Goal: Information Seeking & Learning: Learn about a topic

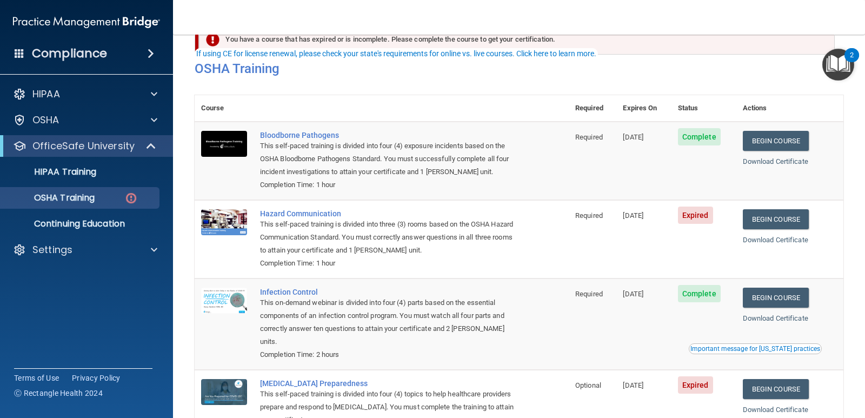
scroll to position [105, 0]
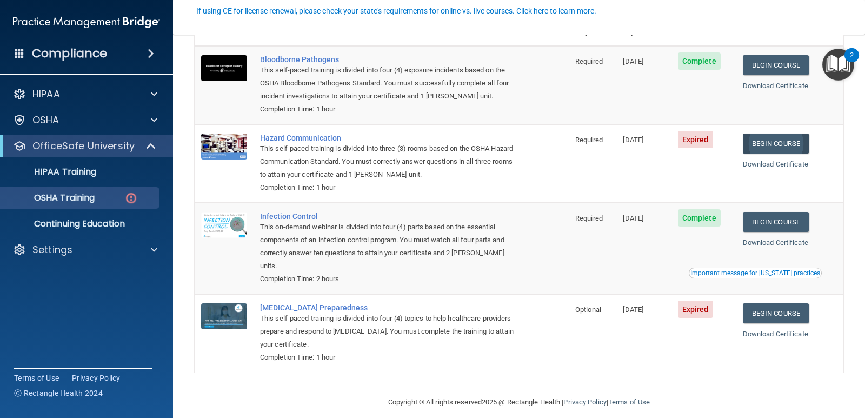
click at [781, 143] on link "Begin Course" at bounding box center [776, 144] width 66 height 20
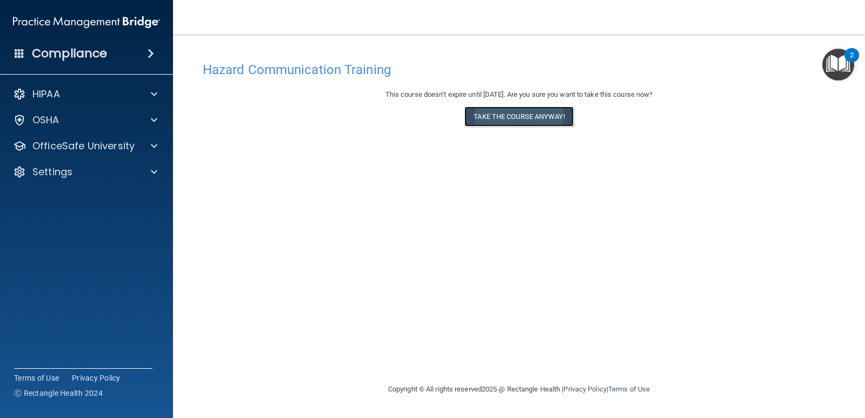
click at [554, 123] on button "Take the course anyway!" at bounding box center [518, 116] width 109 height 20
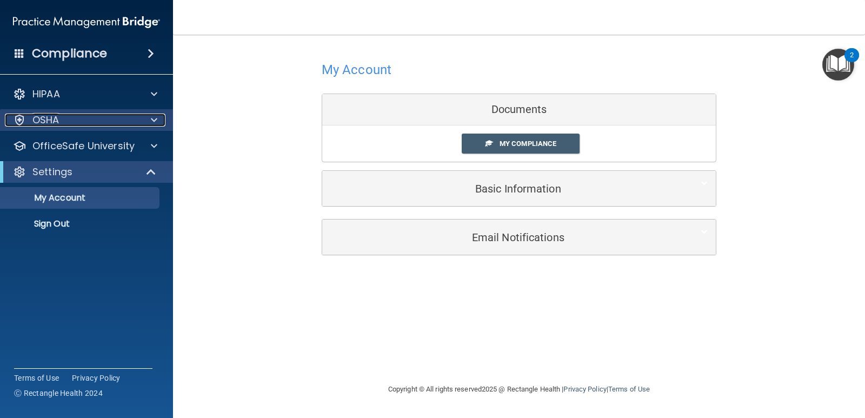
click at [97, 123] on div "OSHA" at bounding box center [72, 120] width 134 height 13
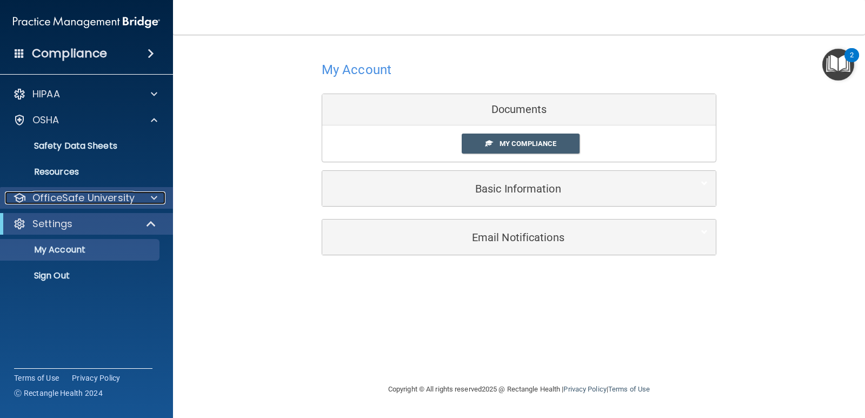
click at [96, 201] on p "OfficeSafe University" at bounding box center [83, 197] width 102 height 13
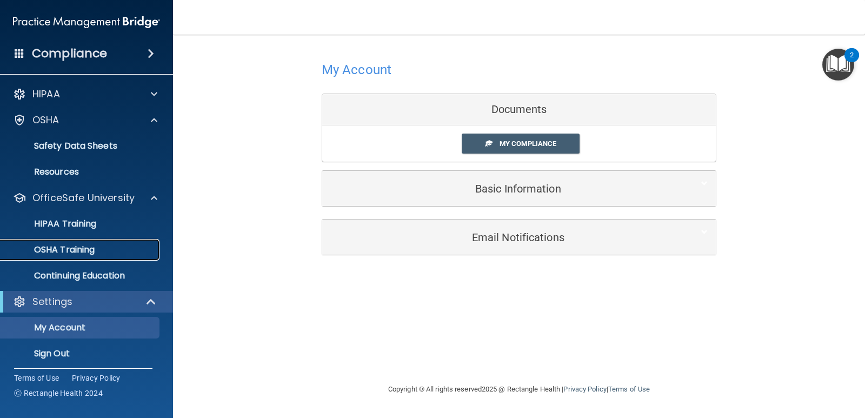
click at [88, 250] on p "OSHA Training" at bounding box center [51, 249] width 88 height 11
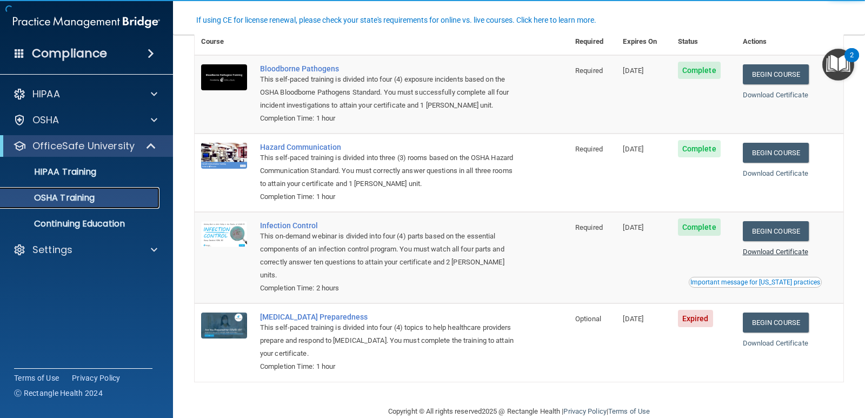
scroll to position [75, 0]
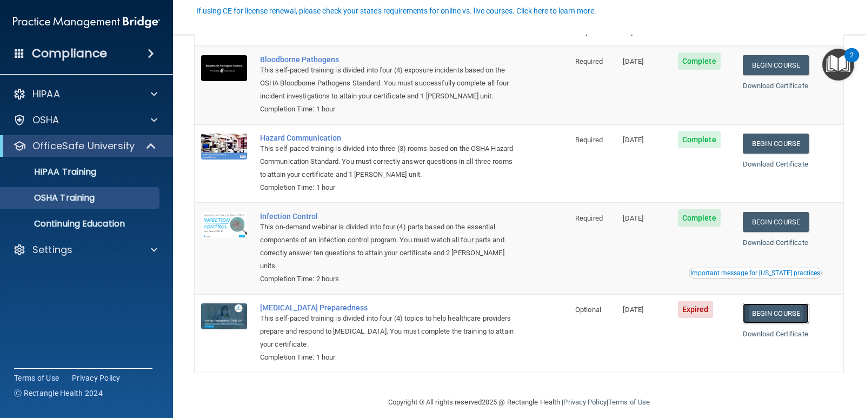
click at [802, 305] on link "Begin Course" at bounding box center [776, 313] width 66 height 20
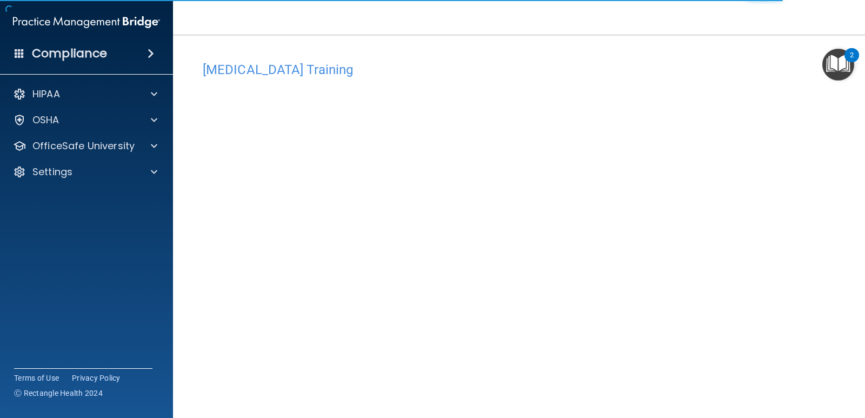
scroll to position [45, 0]
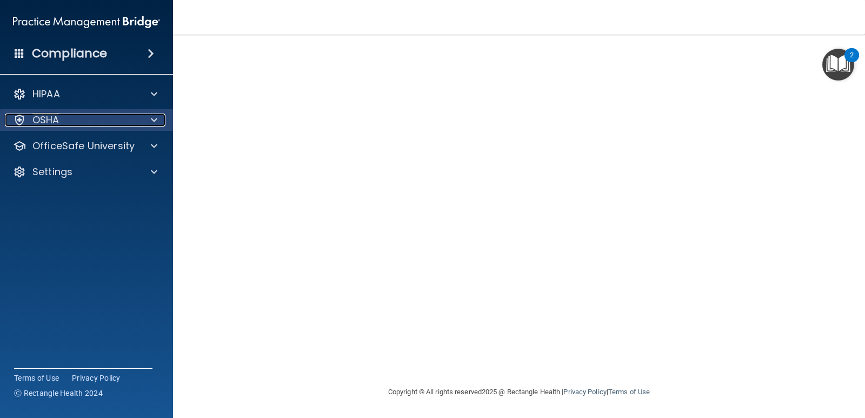
click at [157, 120] on span at bounding box center [154, 120] width 6 height 13
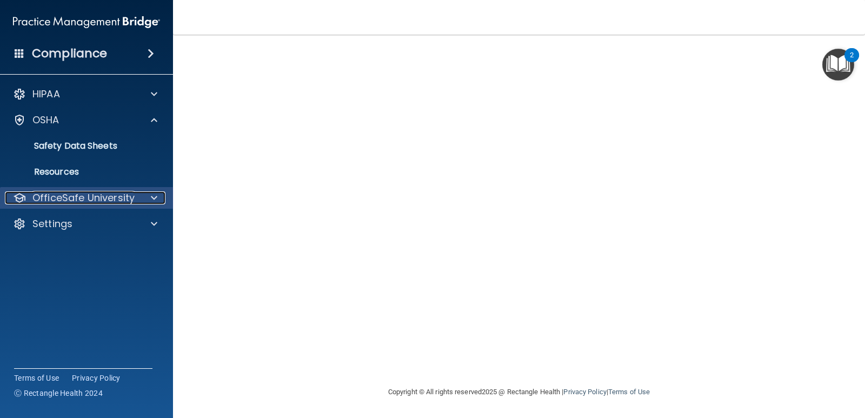
click at [139, 197] on div at bounding box center [152, 197] width 27 height 13
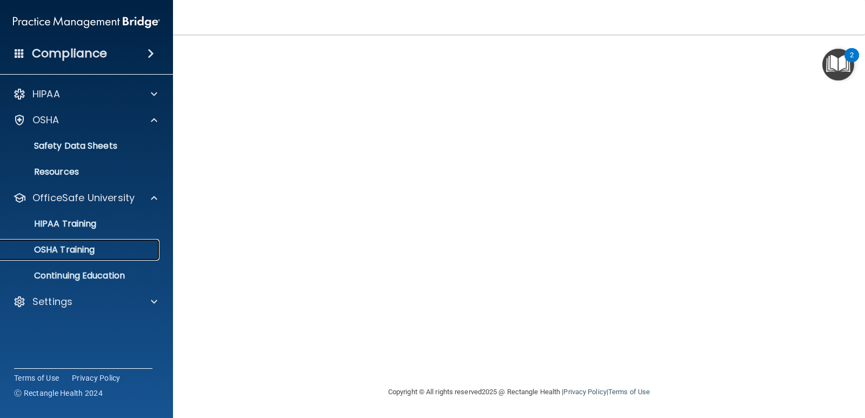
click at [88, 246] on p "OSHA Training" at bounding box center [51, 249] width 88 height 11
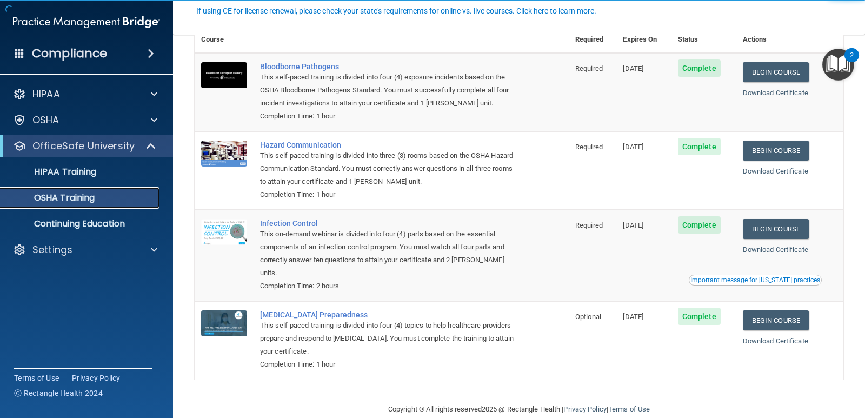
scroll to position [75, 0]
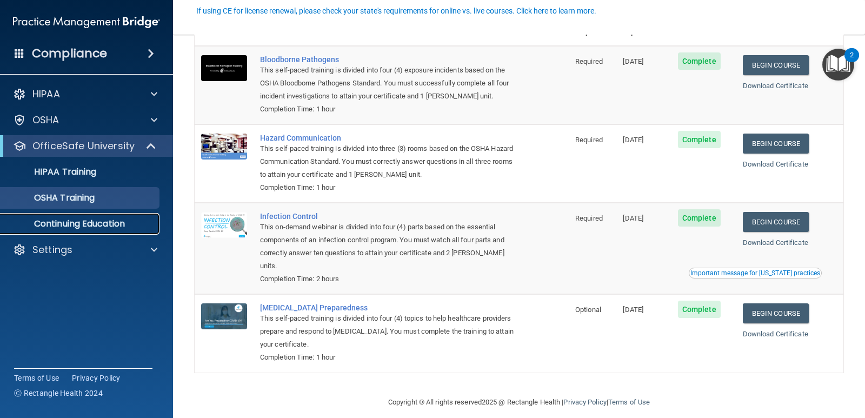
click at [65, 227] on p "Continuing Education" at bounding box center [81, 223] width 148 height 11
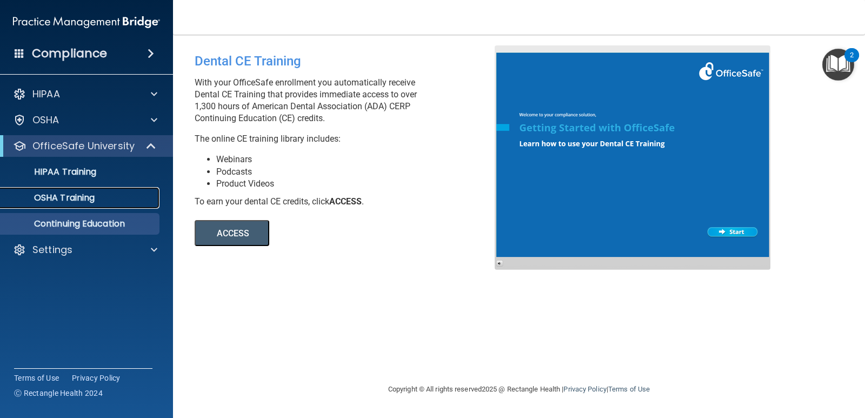
click at [69, 203] on p "OSHA Training" at bounding box center [51, 197] width 88 height 11
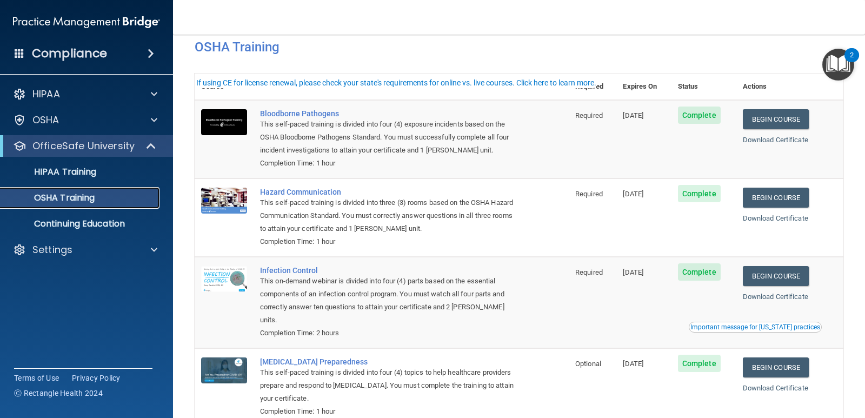
scroll to position [54, 0]
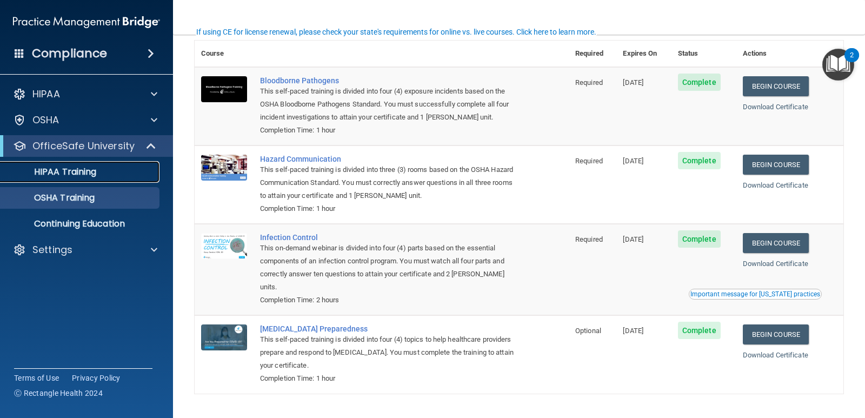
click at [69, 164] on link "HIPAA Training" at bounding box center [74, 172] width 170 height 22
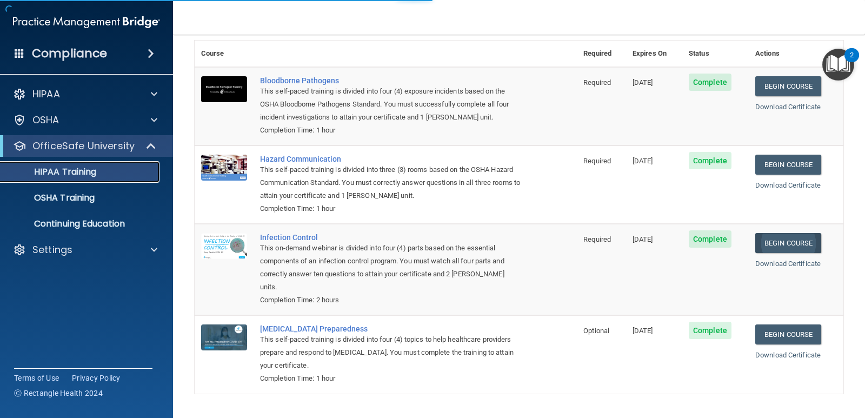
scroll to position [375, 0]
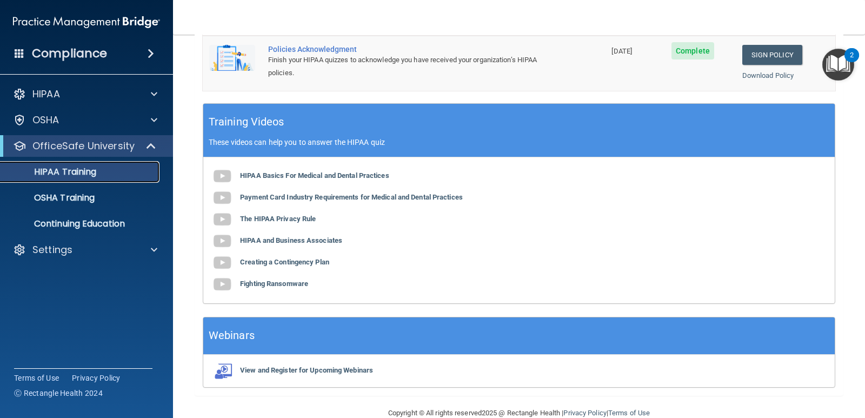
click at [108, 169] on div "HIPAA Training" at bounding box center [81, 172] width 148 height 11
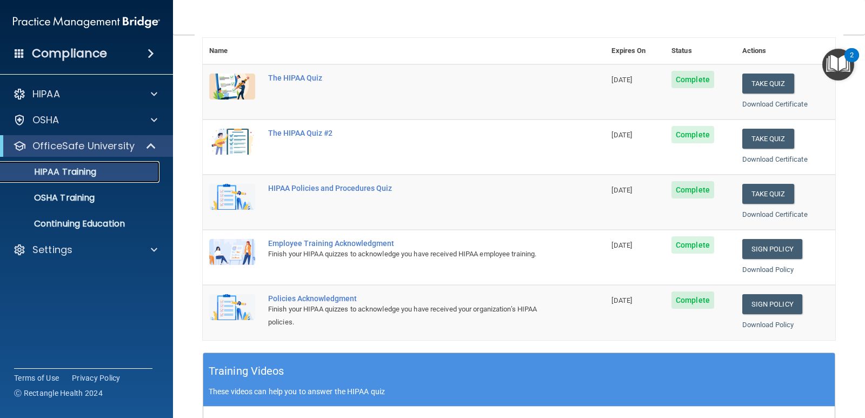
scroll to position [72, 0]
